Goal: Entertainment & Leisure: Browse casually

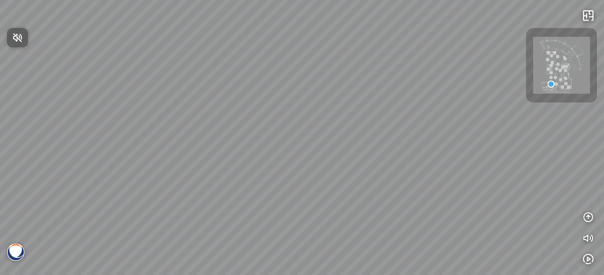
click at [312, 166] on div at bounding box center [302, 137] width 604 height 275
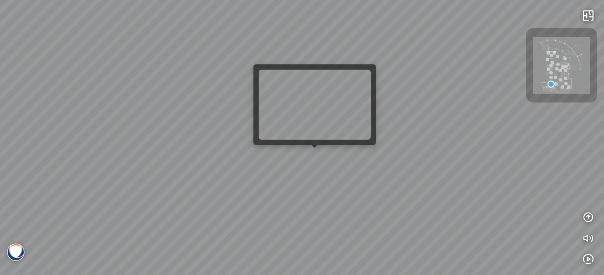
click at [315, 157] on div at bounding box center [302, 137] width 604 height 275
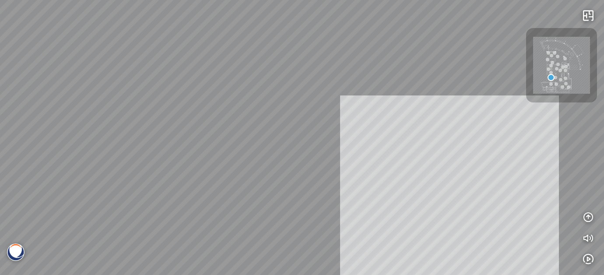
click at [385, 205] on div "Venatino® - BQ8660 Nero [PERSON_NAME]® - BQ8740 Venatino® - BQ8660 INFO: krpano…" at bounding box center [302, 137] width 604 height 275
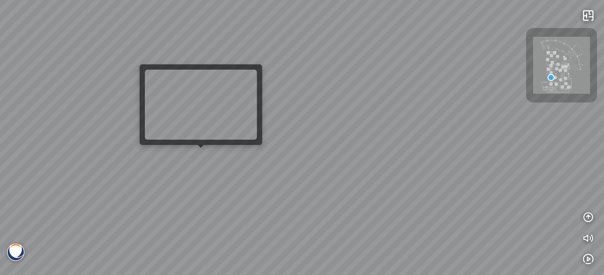
click at [206, 159] on div "Venatino® - BQ8660 Nero [PERSON_NAME]® - BQ8740 Venatino® - BQ8660" at bounding box center [302, 137] width 604 height 275
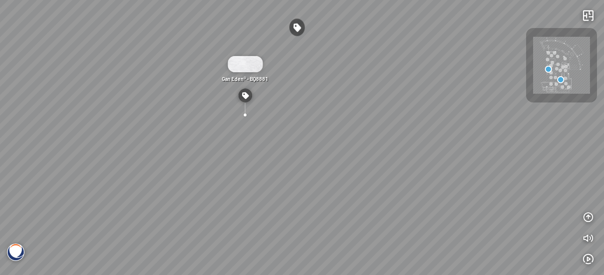
click at [562, 63] on img at bounding box center [561, 65] width 57 height 57
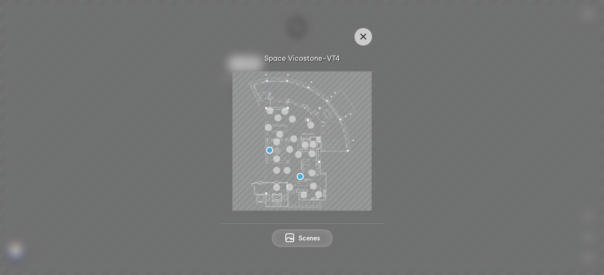
click at [310, 162] on img at bounding box center [301, 140] width 139 height 139
click at [312, 146] on div at bounding box center [312, 144] width 7 height 7
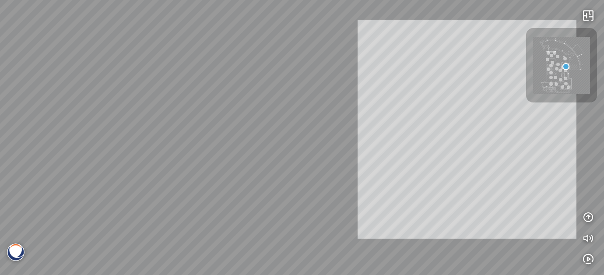
click at [467, 185] on div "Icelake® - BQ8668 [PERSON_NAME] ® - BQ8690 INFO: krpano 1.20.8 (build [DATE]) I…" at bounding box center [302, 137] width 604 height 275
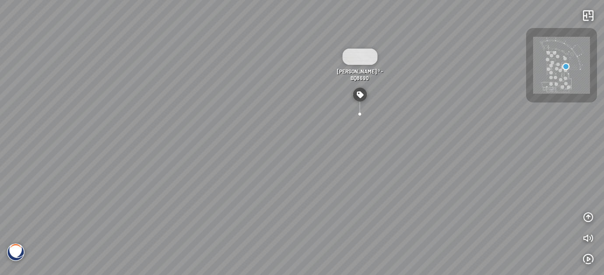
click at [566, 53] on img at bounding box center [561, 65] width 57 height 57
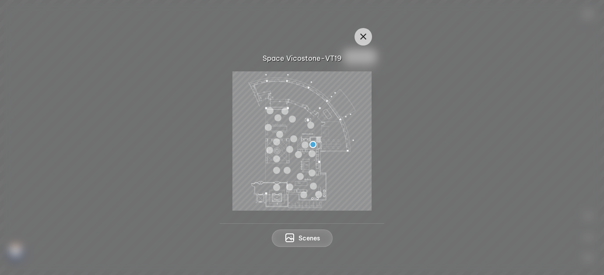
click at [330, 140] on img at bounding box center [301, 140] width 139 height 139
click at [320, 136] on img at bounding box center [301, 140] width 139 height 139
click at [362, 35] on icon "button" at bounding box center [363, 37] width 11 height 11
